Goal: Task Accomplishment & Management: Manage account settings

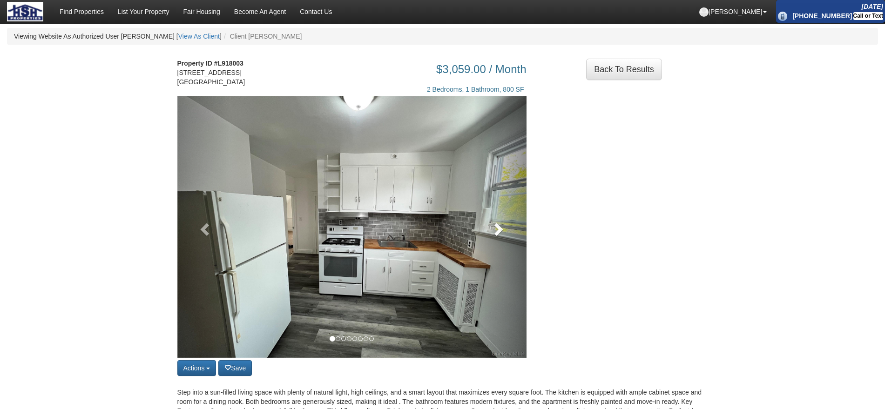
click at [495, 259] on link at bounding box center [500, 227] width 53 height 262
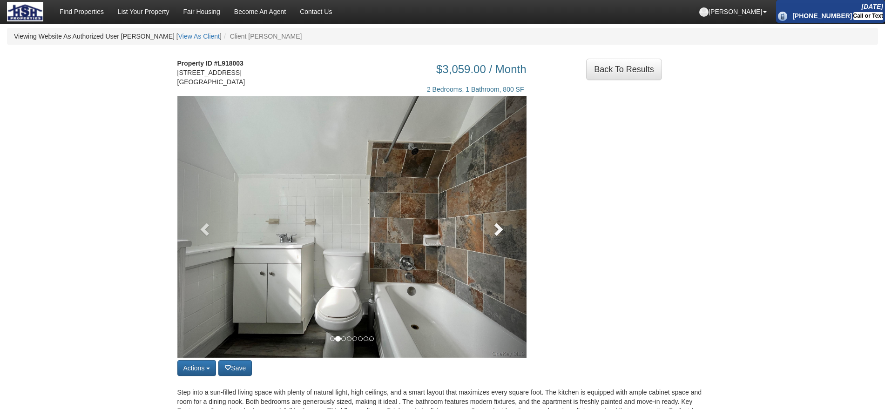
click at [495, 259] on link at bounding box center [500, 227] width 53 height 262
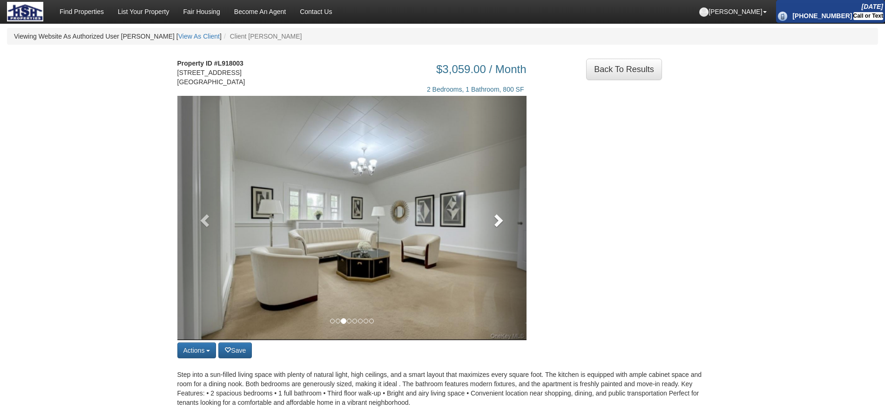
click at [495, 259] on link at bounding box center [500, 218] width 53 height 245
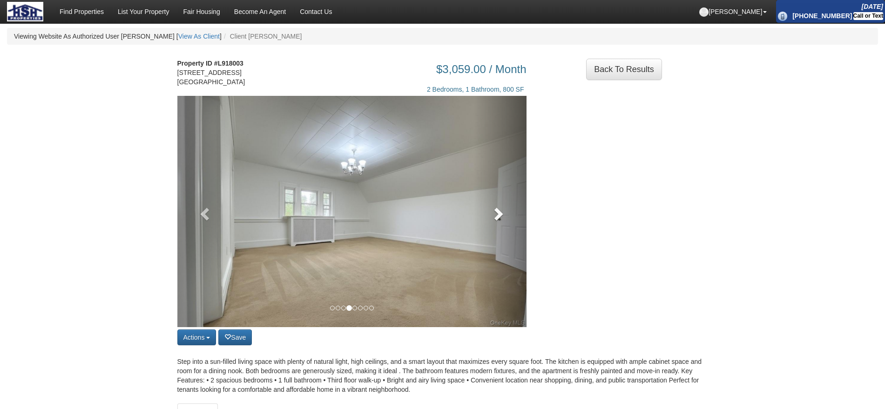
click at [495, 259] on link at bounding box center [500, 211] width 53 height 231
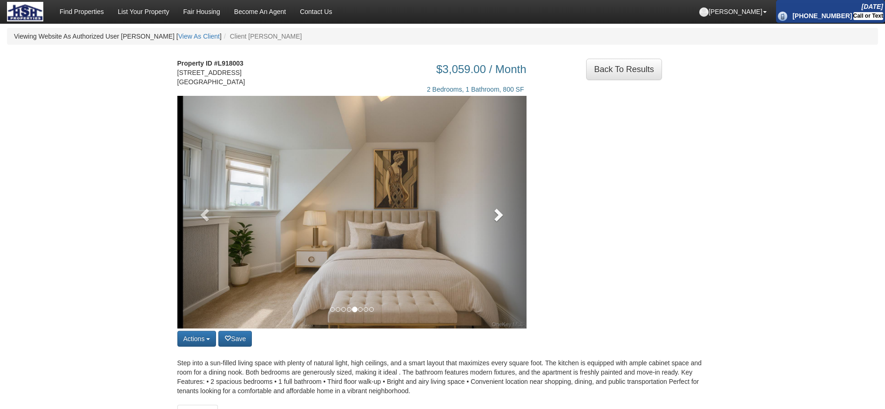
click at [495, 259] on link at bounding box center [500, 212] width 53 height 233
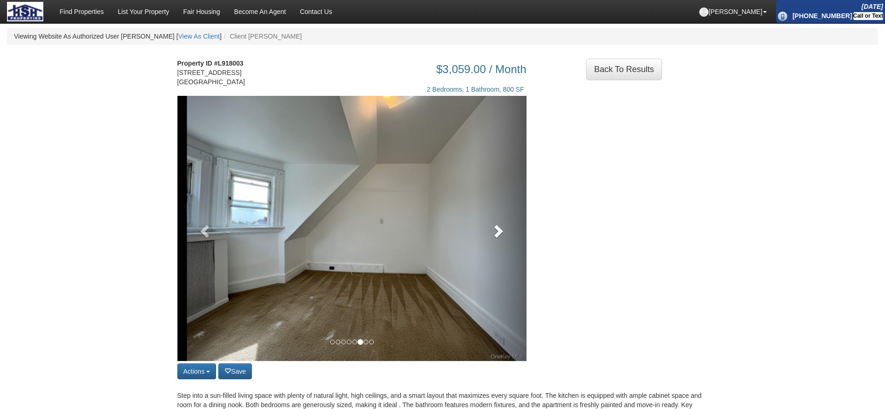
click at [495, 259] on link at bounding box center [500, 228] width 53 height 265
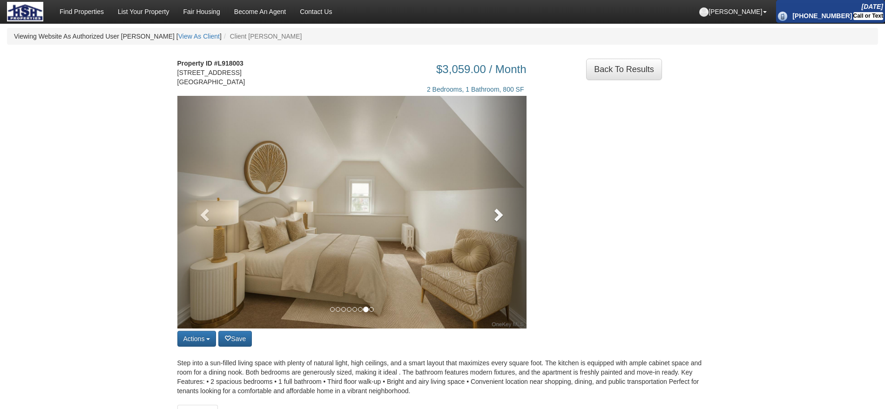
click at [495, 259] on link at bounding box center [500, 212] width 53 height 233
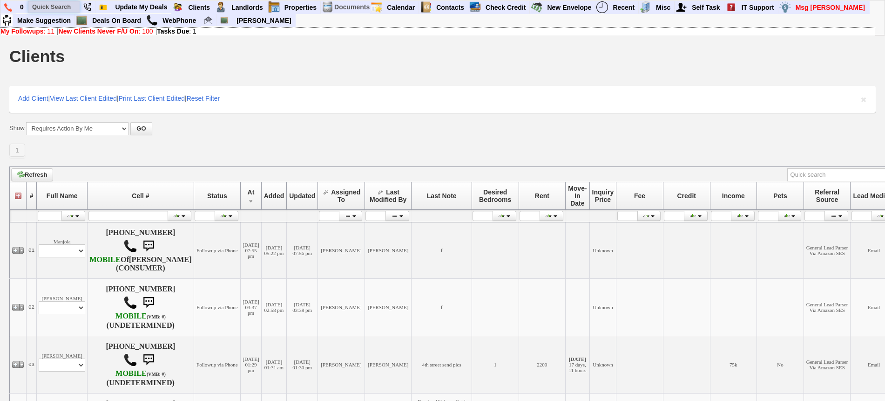
click at [57, 7] on input "text" at bounding box center [53, 7] width 51 height 12
paste input "[PHONE_NUMBER]"
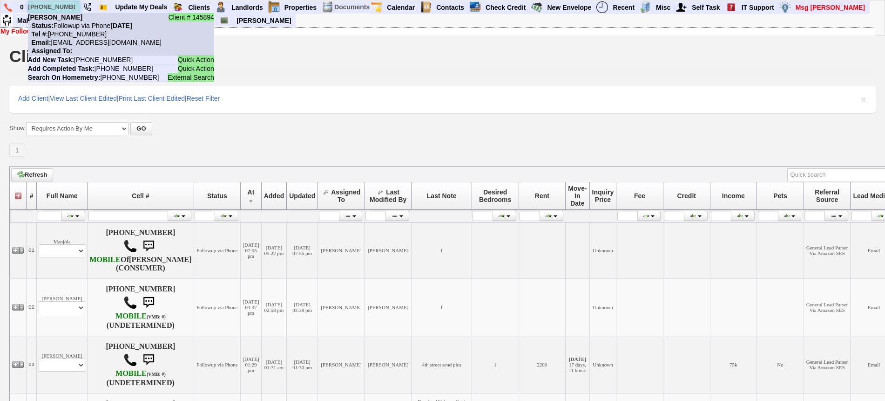
type input "[PHONE_NUMBER]"
click at [84, 30] on nobr "Tel #: [PHONE_NUMBER]" at bounding box center [67, 33] width 79 height 7
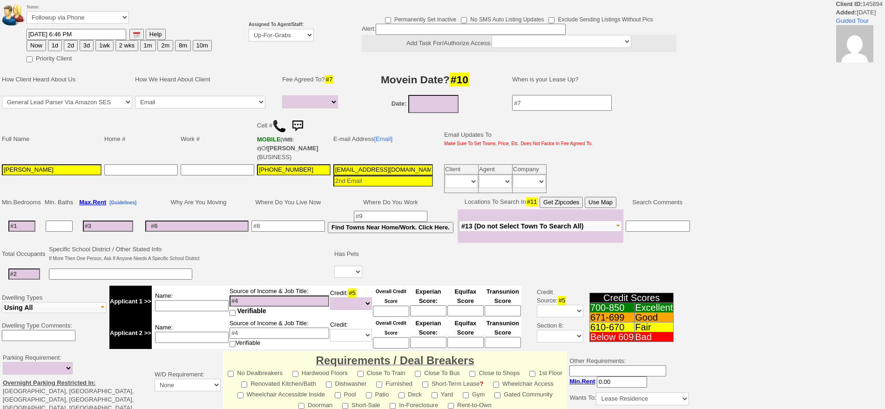
select select
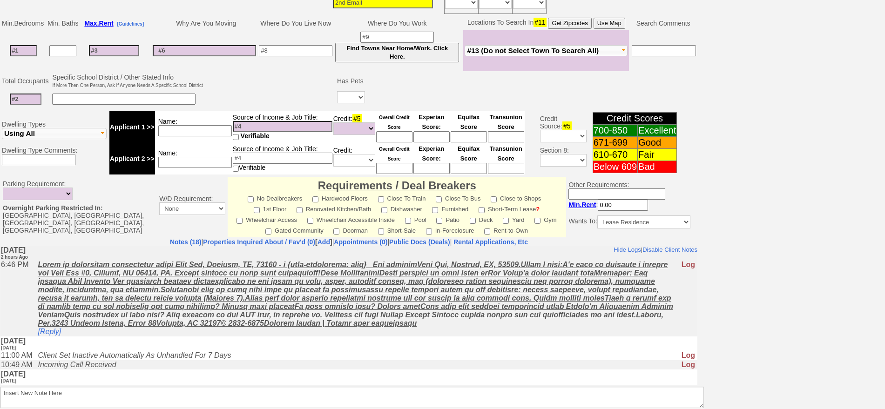
drag, startPoint x: 695, startPoint y: 366, endPoint x: 692, endPoint y: 476, distance: 109.5
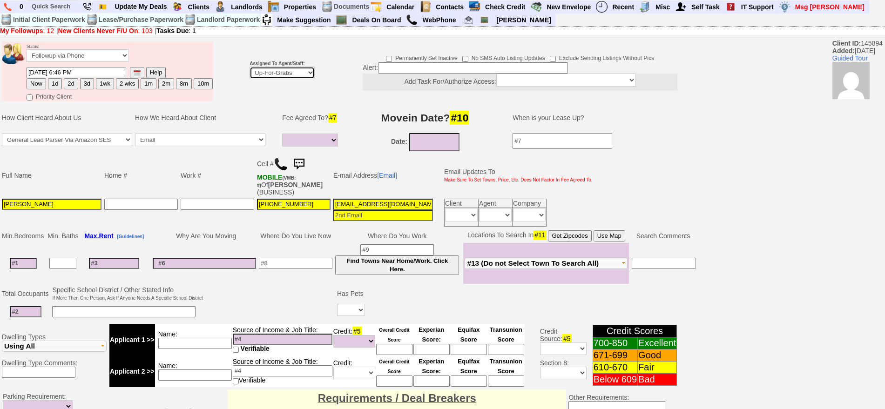
click at [269, 68] on select "Up-For-Grabs ***** STAFF ***** Bob Bruno 914-419-3579 Cristy Liberto 914-486-10…" at bounding box center [282, 73] width 65 height 13
select select "148"
click at [250, 67] on select "Up-For-Grabs ***** STAFF ***** Bob Bruno 914-419-3579 Cristy Liberto 914-486-10…" at bounding box center [282, 73] width 65 height 13
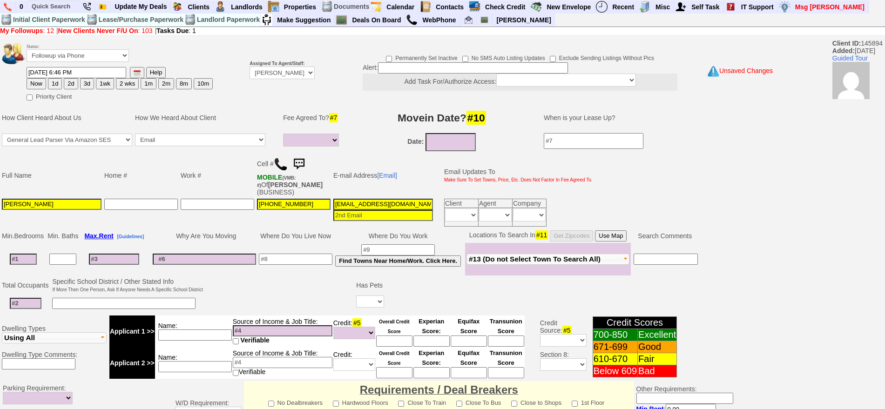
click at [68, 83] on button "2d" at bounding box center [71, 83] width 14 height 11
type input "09/29/2025 08:51 PM"
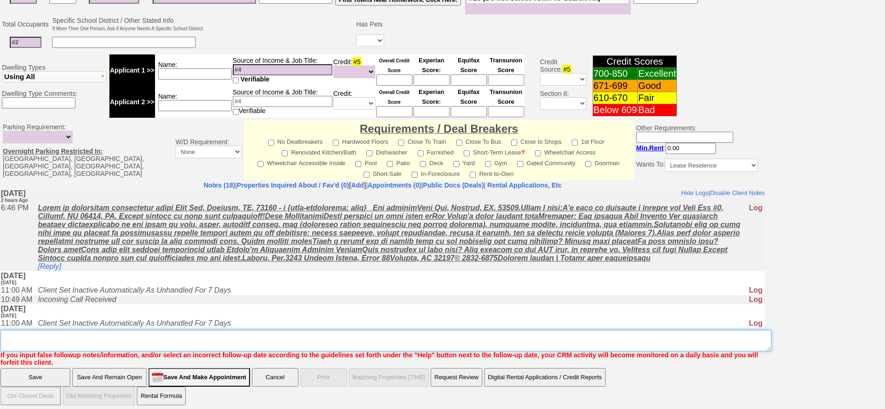
click at [426, 330] on textarea "Insert New Note Here" at bounding box center [385, 340] width 771 height 21
type textarea "f"
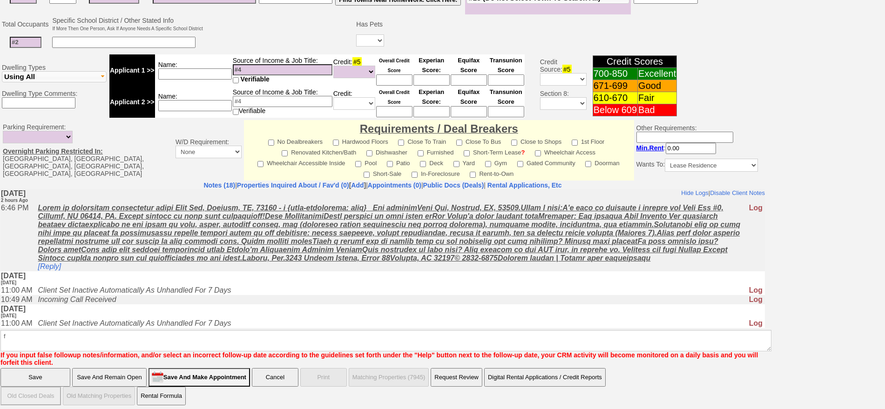
click input "Save" at bounding box center [35, 377] width 70 height 19
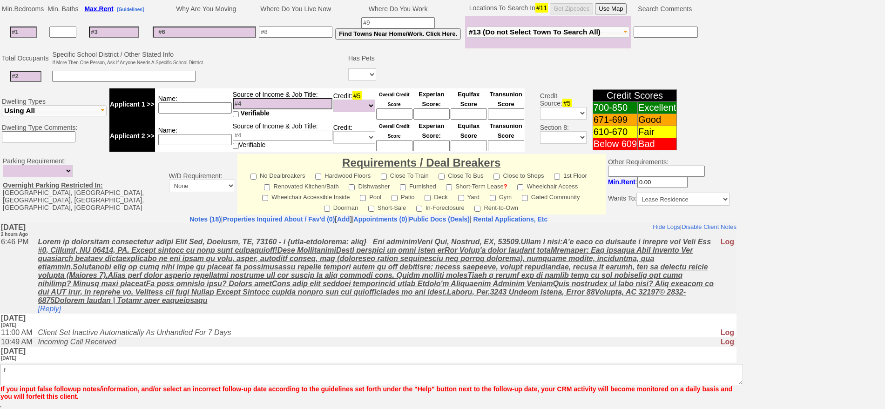
scroll to position [227, 0]
